Goal: Navigation & Orientation: Find specific page/section

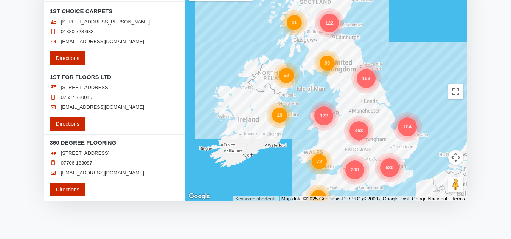
scroll to position [136, 0]
drag, startPoint x: 38, startPoint y: 119, endPoint x: 320, endPoint y: 17, distance: 299.6
click at [38, 119] on section "Find a retailer Loading..." at bounding box center [255, 84] width 511 height 278
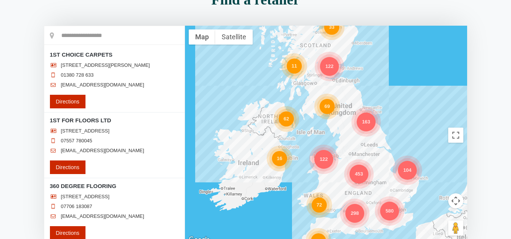
scroll to position [91, 0]
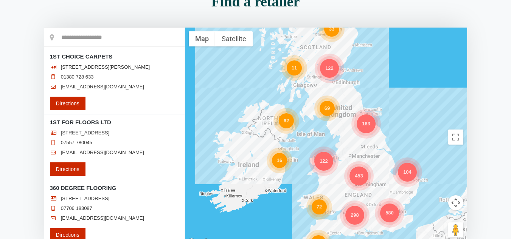
drag, startPoint x: 184, startPoint y: 52, endPoint x: 168, endPoint y: 83, distance: 34.7
click at [184, 60] on div "1ST CHOICE CARPETS [STREET_ADDRESS][PERSON_NAME] 01380 728 633 [EMAIL_ADDRESS][…" at bounding box center [114, 148] width 140 height 198
click at [182, 65] on li "1ST CHOICE CARPETS [STREET_ADDRESS][PERSON_NAME] 01380 728 633 [EMAIL_ADDRESS][…" at bounding box center [114, 82] width 140 height 66
click at [119, 110] on div "Directions" at bounding box center [85, 104] width 82 height 14
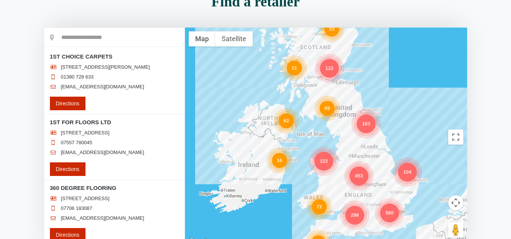
click at [29, 132] on section "Find a retailer Loading..." at bounding box center [255, 130] width 511 height 278
click at [150, 98] on section "Find a retailer Loading..." at bounding box center [255, 130] width 511 height 278
click at [150, 94] on ul "[STREET_ADDRESS][PERSON_NAME] 01380 728 633 [EMAIL_ADDRESS][DOMAIN_NAME]" at bounding box center [114, 78] width 129 height 29
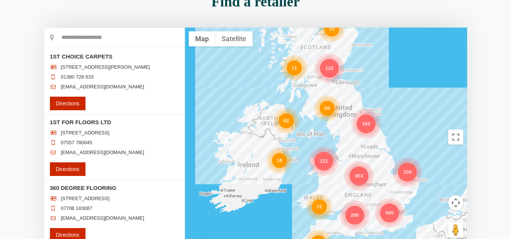
click at [150, 94] on ul "[STREET_ADDRESS][PERSON_NAME] 01380 728 633 [EMAIL_ADDRESS][DOMAIN_NAME]" at bounding box center [114, 78] width 129 height 29
click at [186, 75] on div "298 69 580 163 453 62 122 33 16 72 104 80 122 11" at bounding box center [326, 137] width 282 height 219
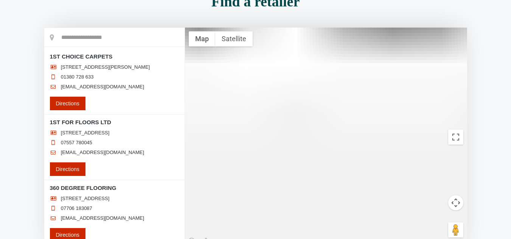
click at [168, 80] on li "01380 728 633" at bounding box center [114, 77] width 129 height 6
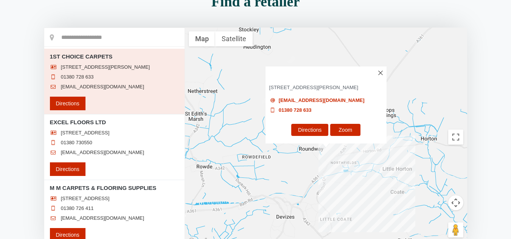
scroll to position [0, 0]
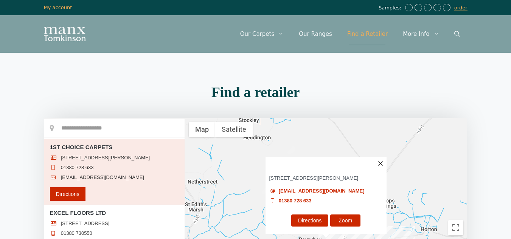
click at [373, 28] on link "Find a Retailer" at bounding box center [368, 34] width 56 height 23
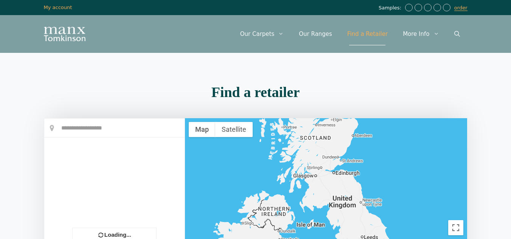
click at [165, 50] on div "Menu Menu Our Carpets View All Colours Black Carpet Blue Carpet Bold Colour Bro…" at bounding box center [256, 34] width 454 height 38
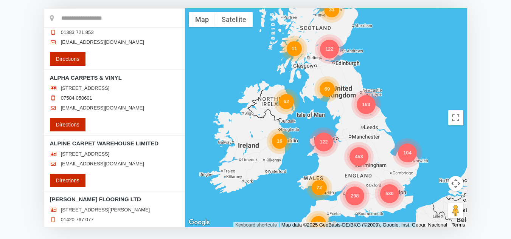
scroll to position [7130, 0]
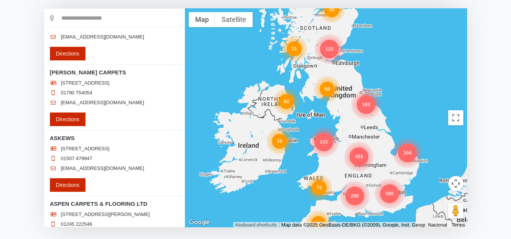
click at [184, 42] on div "1ST CHOICE CARPETS [STREET_ADDRESS][PERSON_NAME] 01380 728 633 [EMAIL_ADDRESS][…" at bounding box center [114, 128] width 140 height 198
click at [183, 42] on div "1ST CHOICE CARPETS [STREET_ADDRESS][PERSON_NAME] 01380 728 633 [EMAIL_ADDRESS][…" at bounding box center [114, 128] width 140 height 198
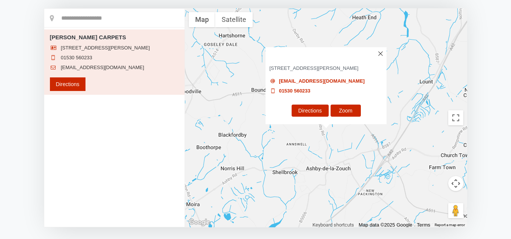
scroll to position [0, 0]
drag, startPoint x: 183, startPoint y: 33, endPoint x: 183, endPoint y: 28, distance: 4.9
click at [183, 28] on div "ASHBY CARPETS 84 SMISBY ROAD ASHBY DE LA ZOUCH, LEICESTERSHIRE, LE65 2JL 01530 …" at bounding box center [114, 118] width 140 height 219
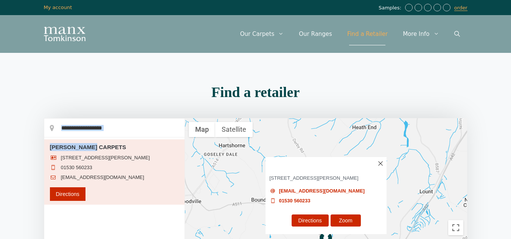
click at [372, 35] on link "Find a Retailer" at bounding box center [368, 34] width 56 height 23
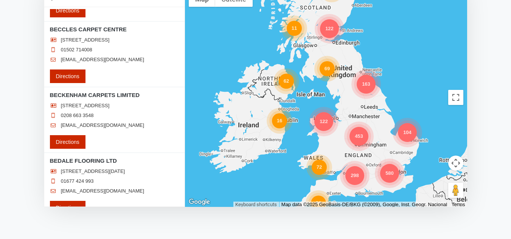
scroll to position [11145, 0]
